Goal: Task Accomplishment & Management: Manage account settings

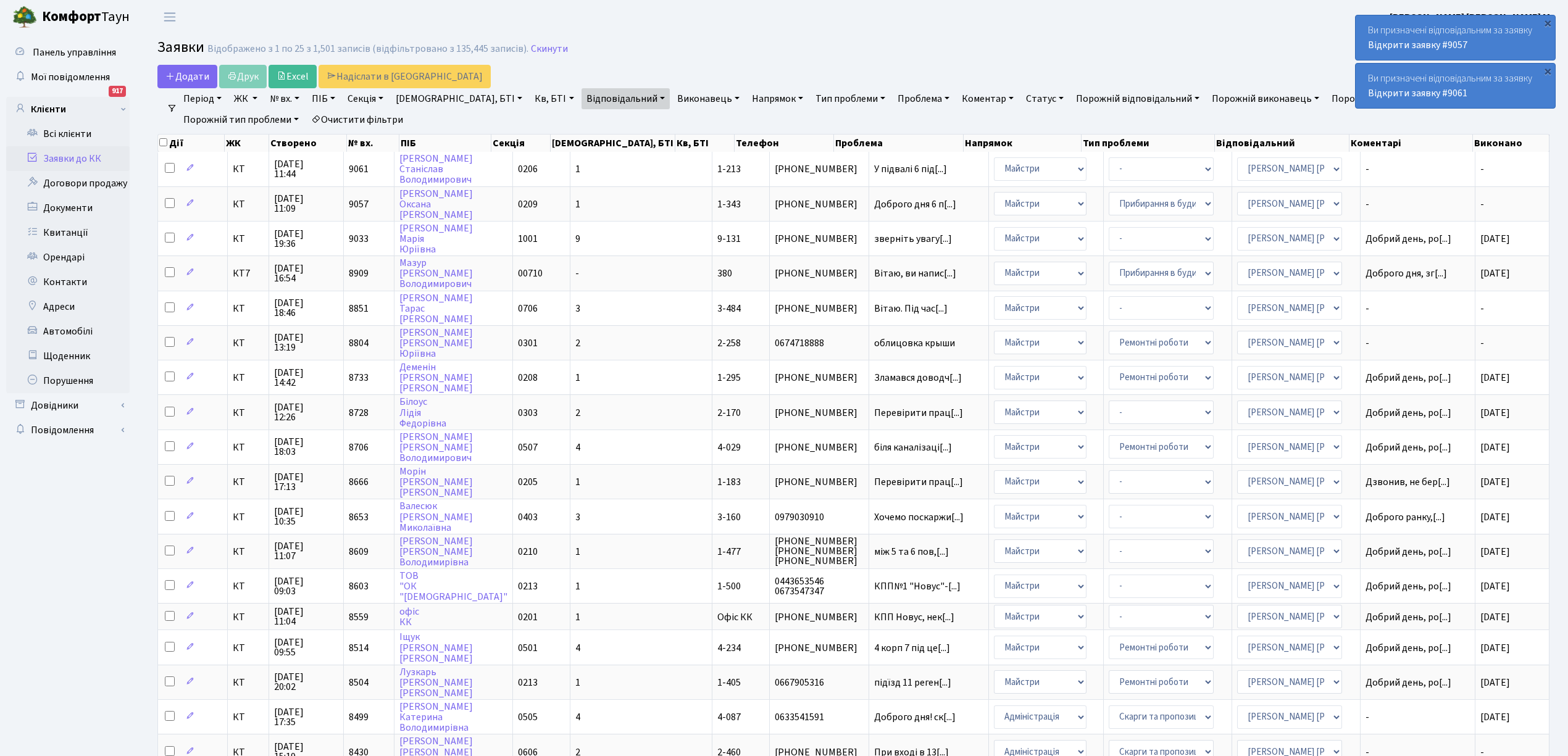
select select "25"
click at [869, 196] on td "Доброго дня 6 п[...]" at bounding box center [929, 204] width 121 height 35
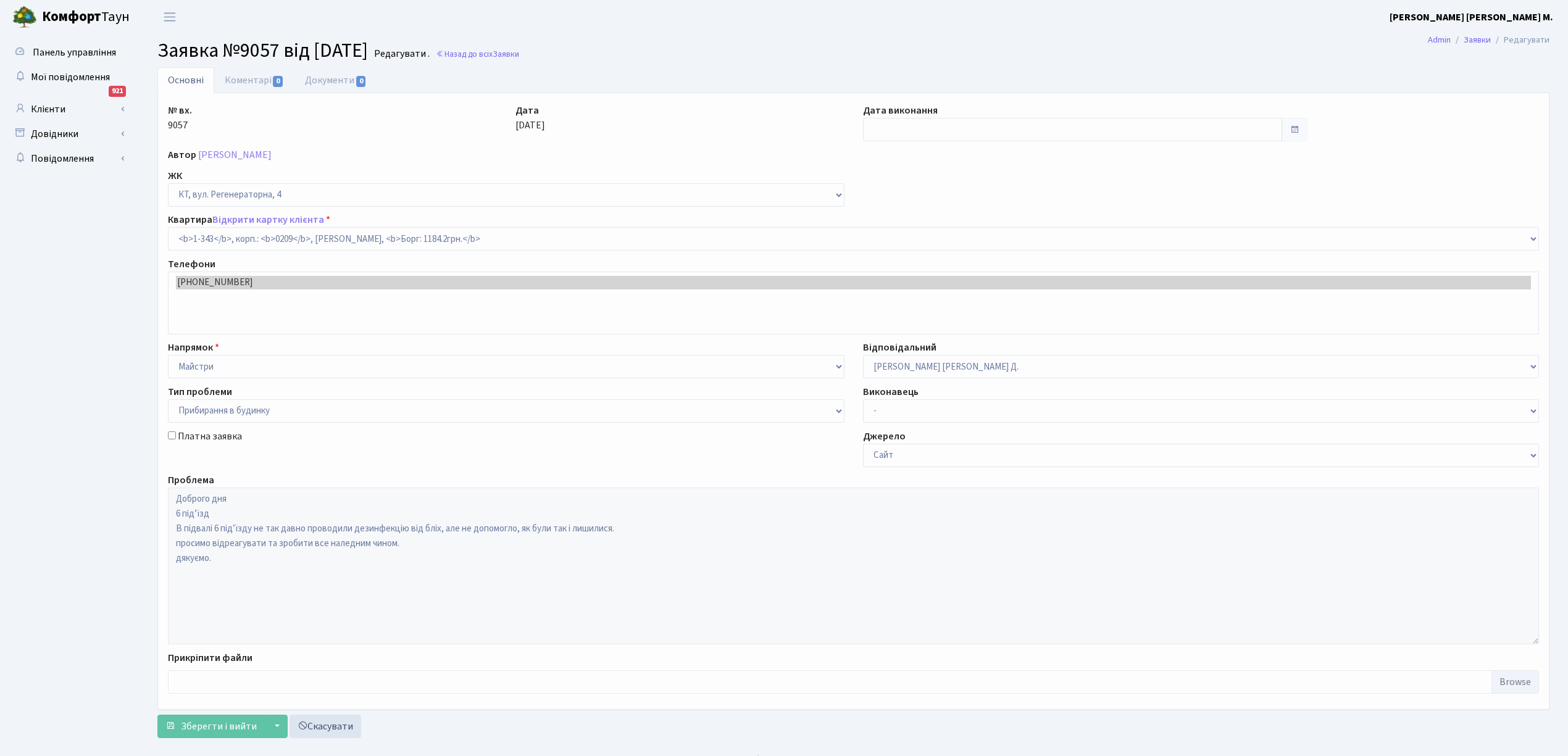
select select "343"
select select "58"
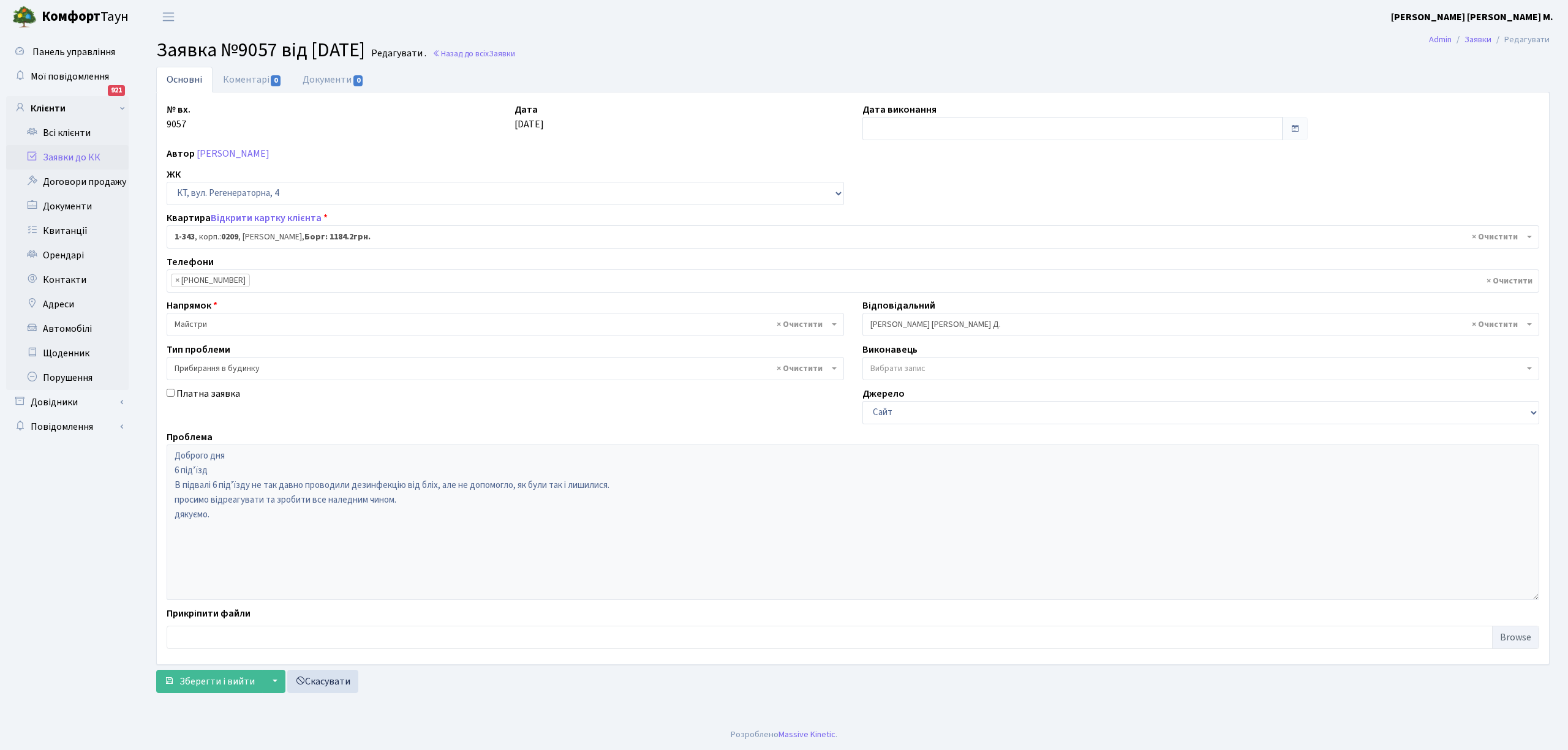
click at [59, 159] on link "Заявки до КК" at bounding box center [67, 158] width 122 height 25
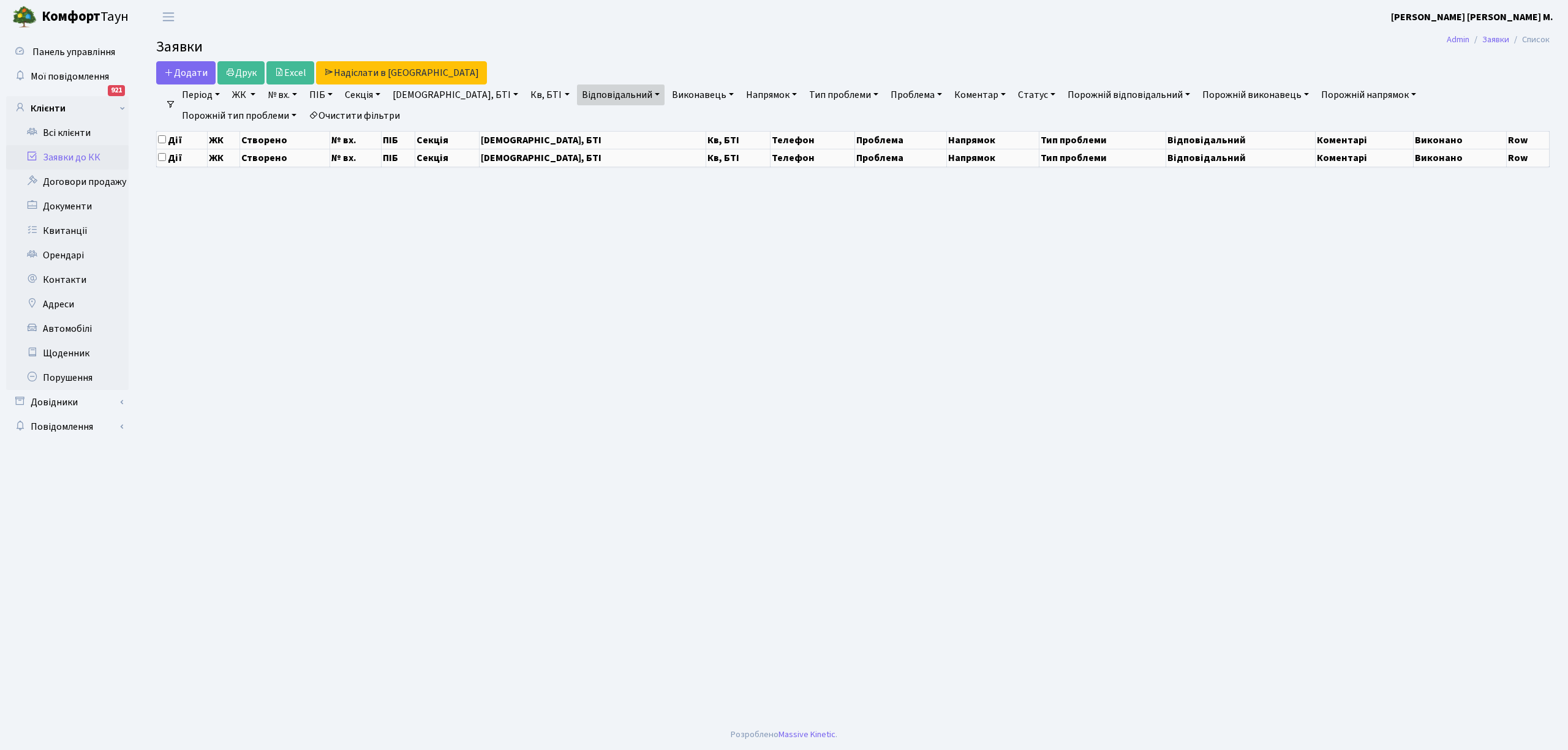
select select "25"
